Goal: Task Accomplishment & Management: Manage account settings

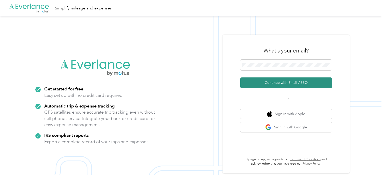
click at [252, 81] on button "Continue with Email / SSO" at bounding box center [286, 82] width 92 height 11
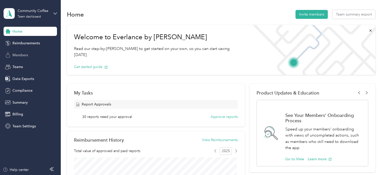
click at [24, 55] on span "Members" at bounding box center [20, 54] width 16 height 5
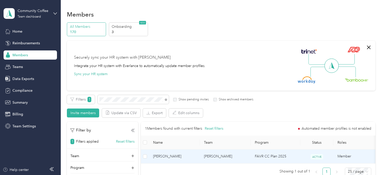
click at [164, 159] on span "Wayne R. Couldron" at bounding box center [174, 156] width 43 height 6
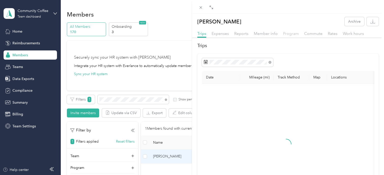
click at [289, 34] on span "Program" at bounding box center [291, 33] width 16 height 5
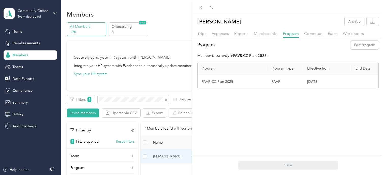
click at [271, 34] on span "Member info" at bounding box center [266, 33] width 24 height 5
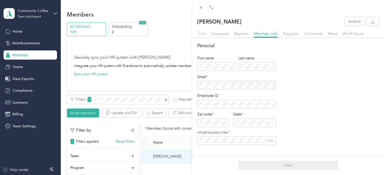
click at [201, 32] on span "Trips" at bounding box center [201, 33] width 9 height 5
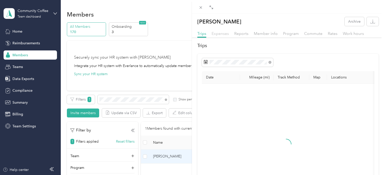
click at [218, 33] on span "Expenses" at bounding box center [220, 33] width 17 height 5
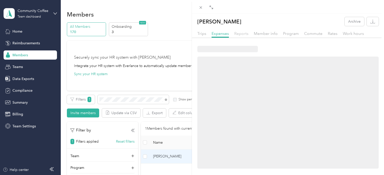
click at [241, 32] on span "Reports" at bounding box center [241, 33] width 14 height 5
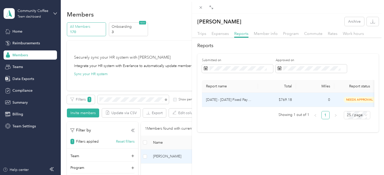
click at [262, 100] on td "$769.18" at bounding box center [277, 100] width 38 height 14
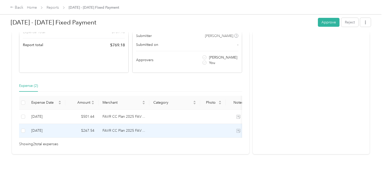
click at [106, 135] on td "FAVR CC Plan 2025 FAVR program" at bounding box center [123, 131] width 51 height 14
click at [54, 132] on td "10-2-2025" at bounding box center [46, 131] width 38 height 14
click at [239, 129] on icon at bounding box center [238, 131] width 4 height 4
